Goal: Task Accomplishment & Management: Use online tool/utility

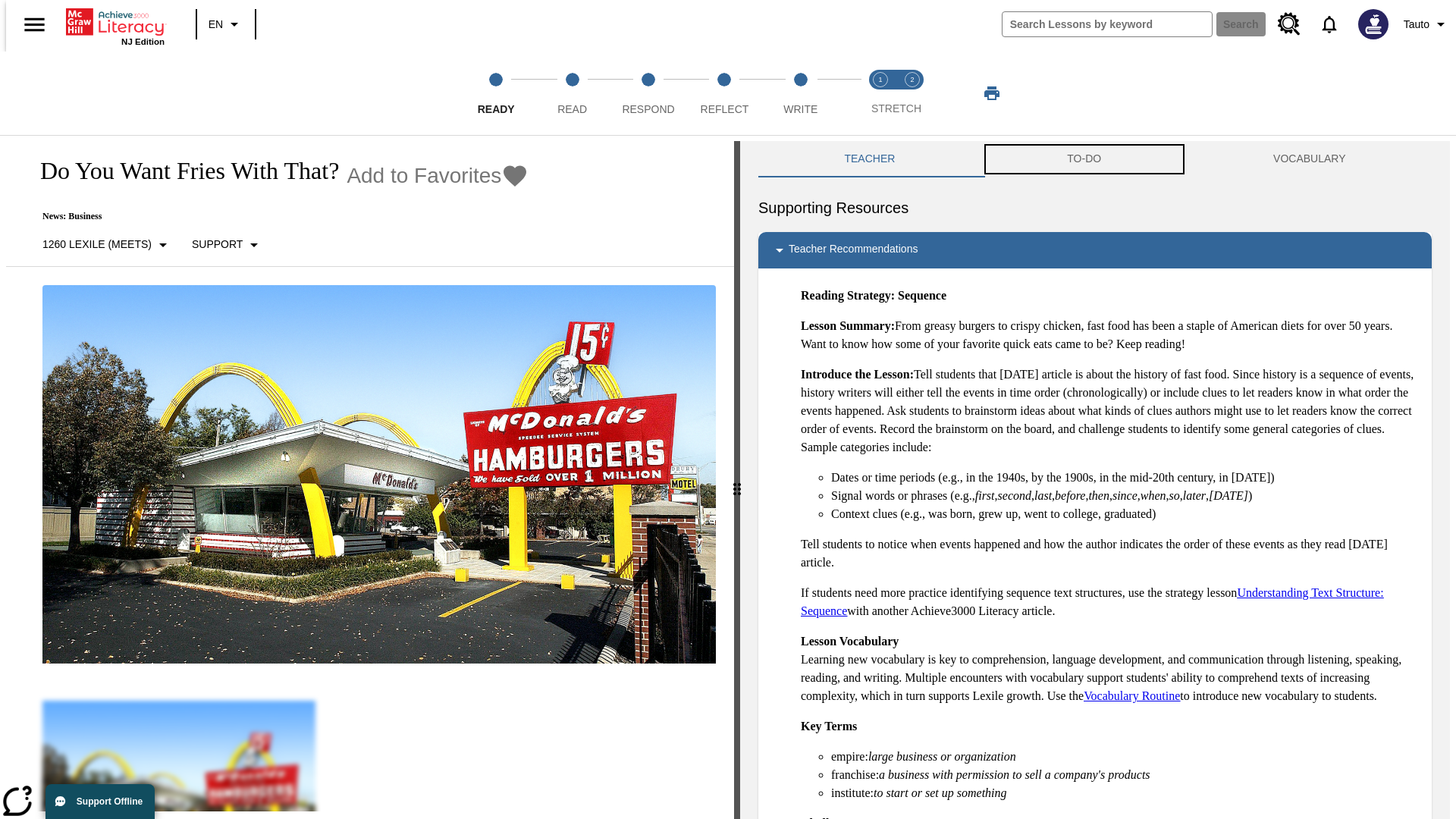
click at [1085, 160] on button "TO-DO" at bounding box center [1084, 159] width 206 height 36
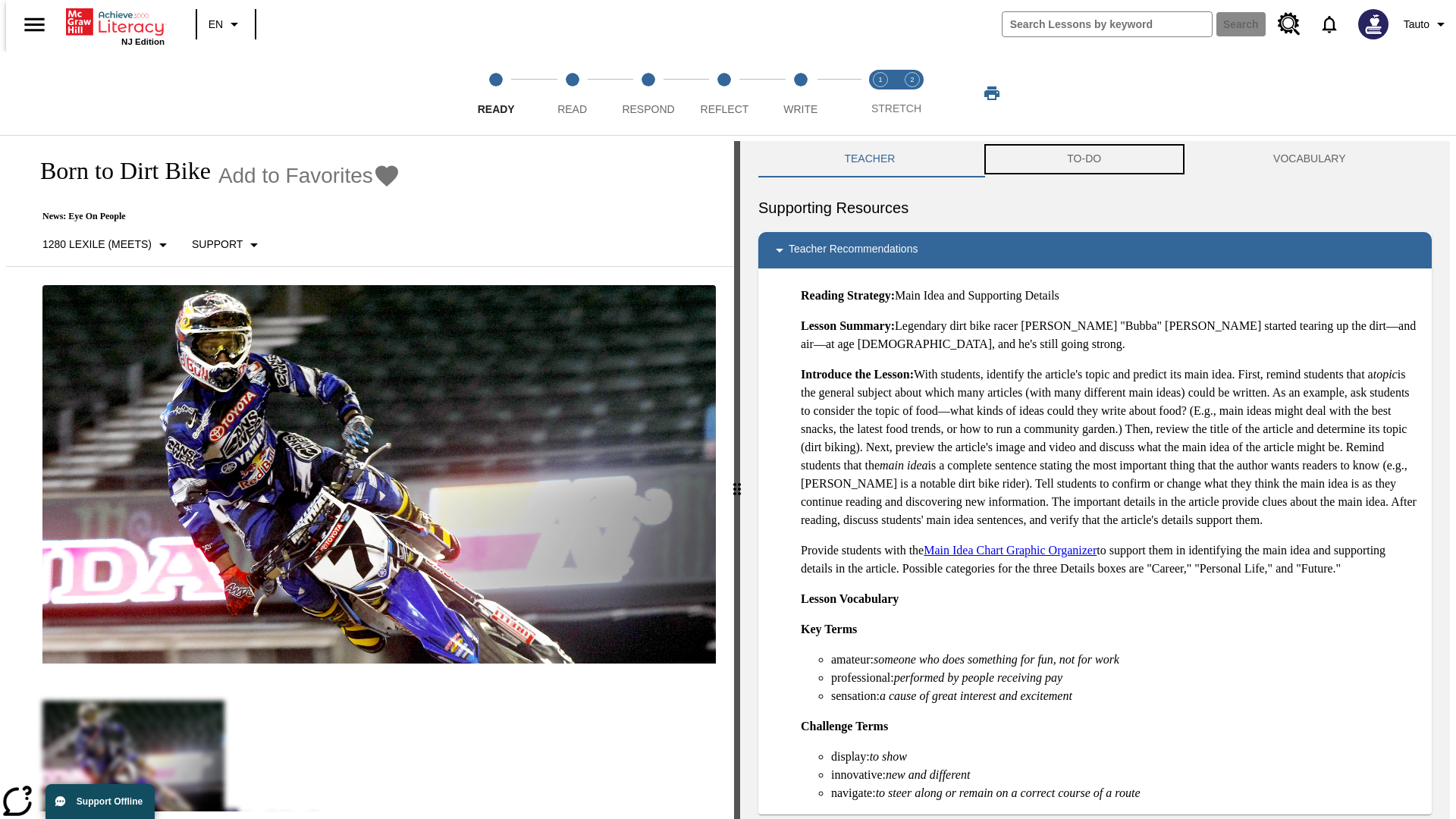
click at [1085, 160] on button "TO-DO" at bounding box center [1084, 159] width 206 height 36
